Goal: Check status

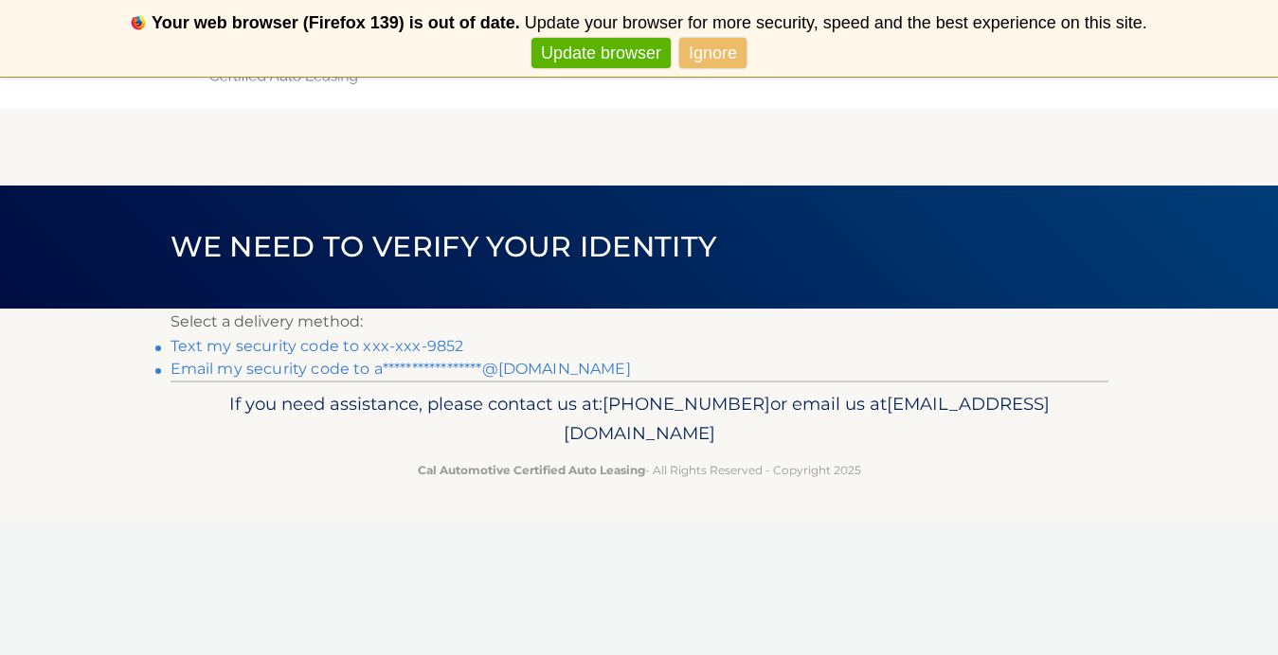
click at [389, 348] on link "Text my security code to xxx-xxx-9852" at bounding box center [317, 346] width 294 height 18
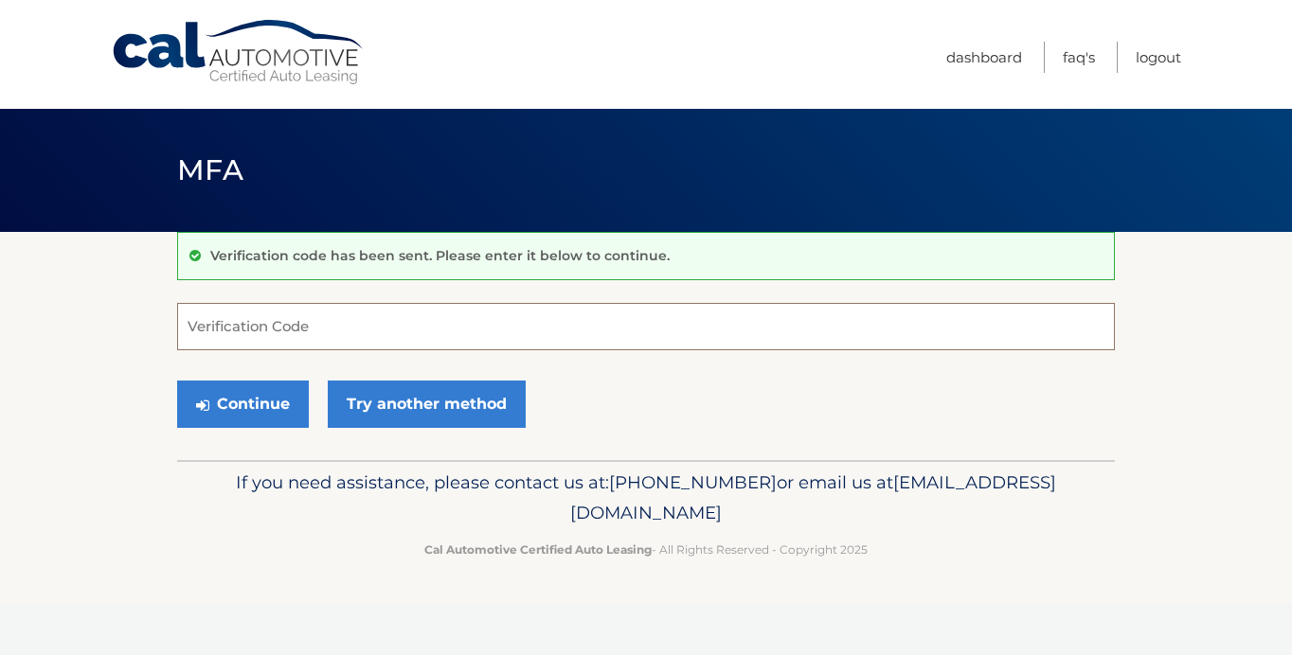
click at [321, 326] on input "Verification Code" at bounding box center [646, 326] width 938 height 47
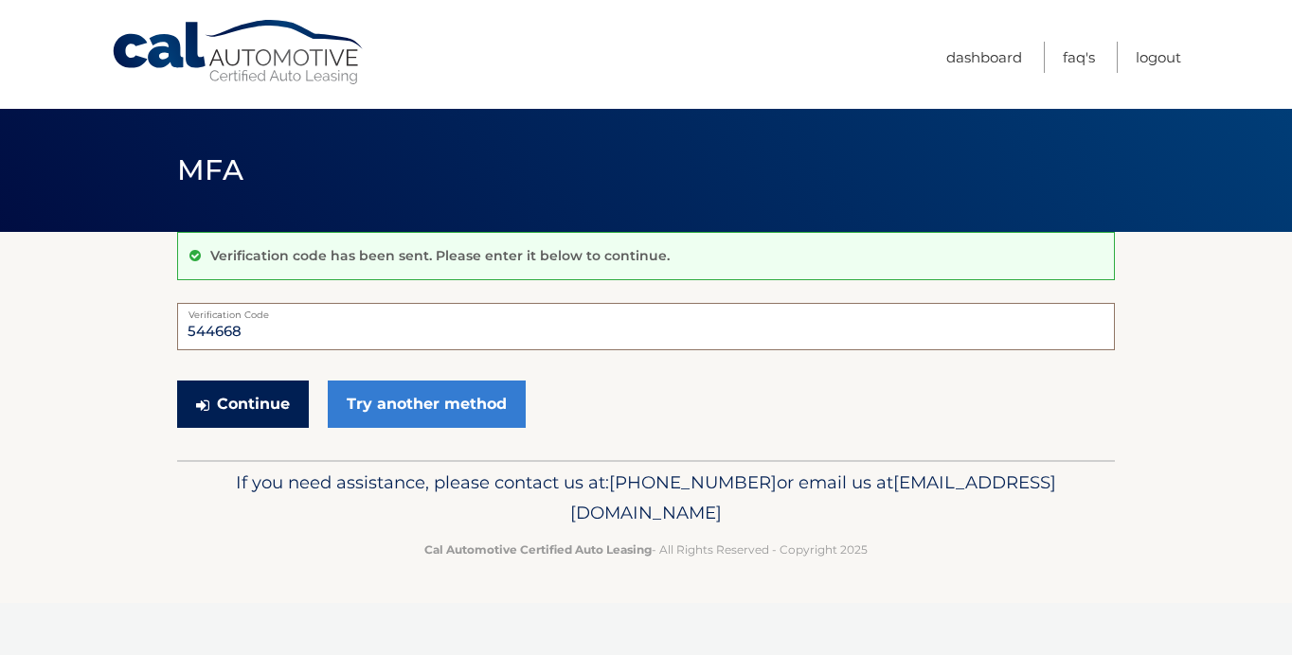
type input "544668"
click at [233, 420] on button "Continue" at bounding box center [243, 404] width 132 height 47
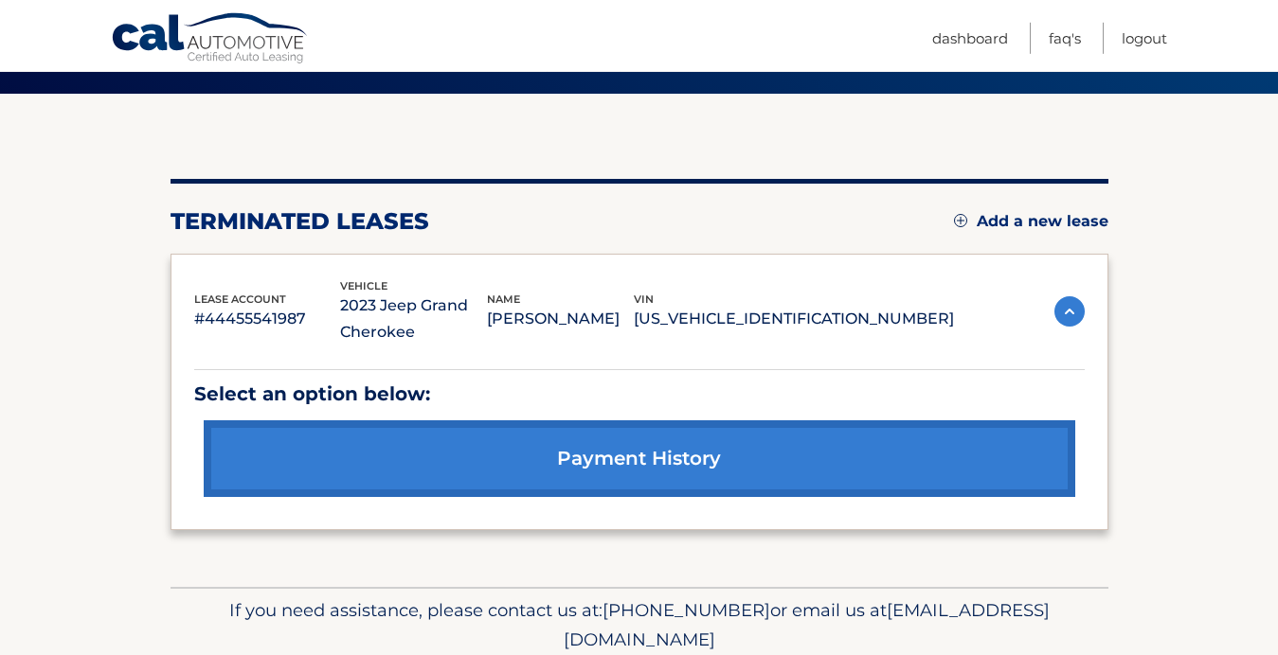
scroll to position [135, 0]
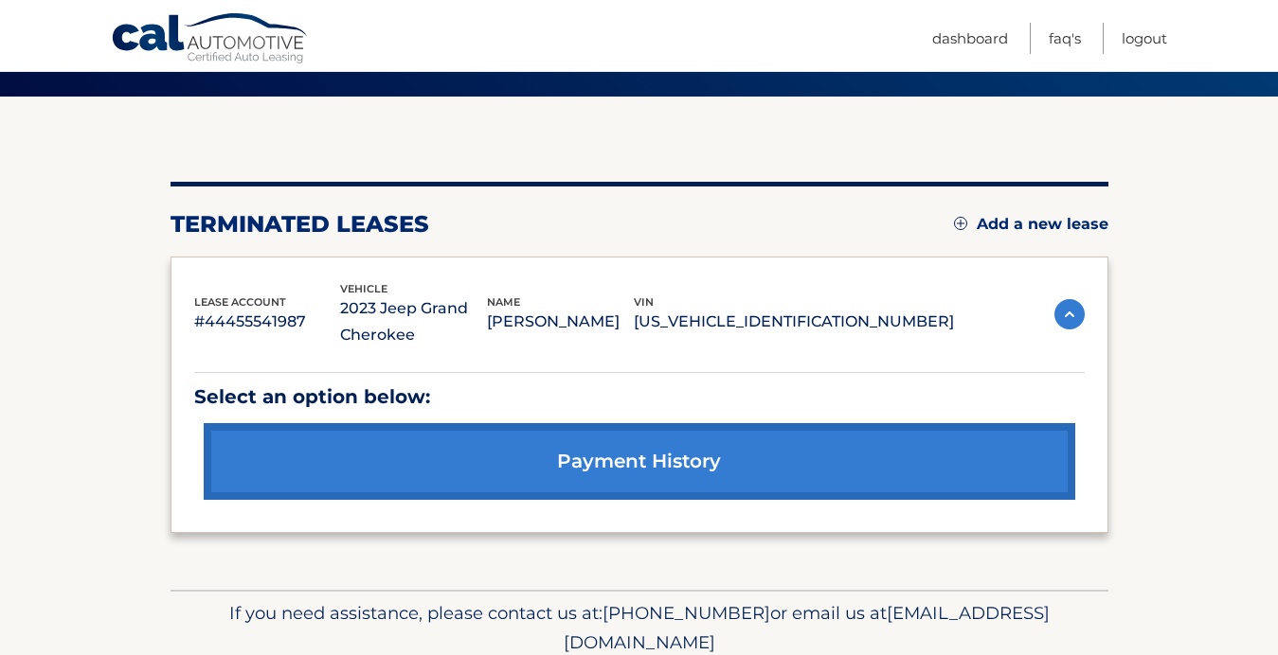
click at [556, 465] on link "payment history" at bounding box center [639, 461] width 871 height 77
